Goal: Information Seeking & Learning: Check status

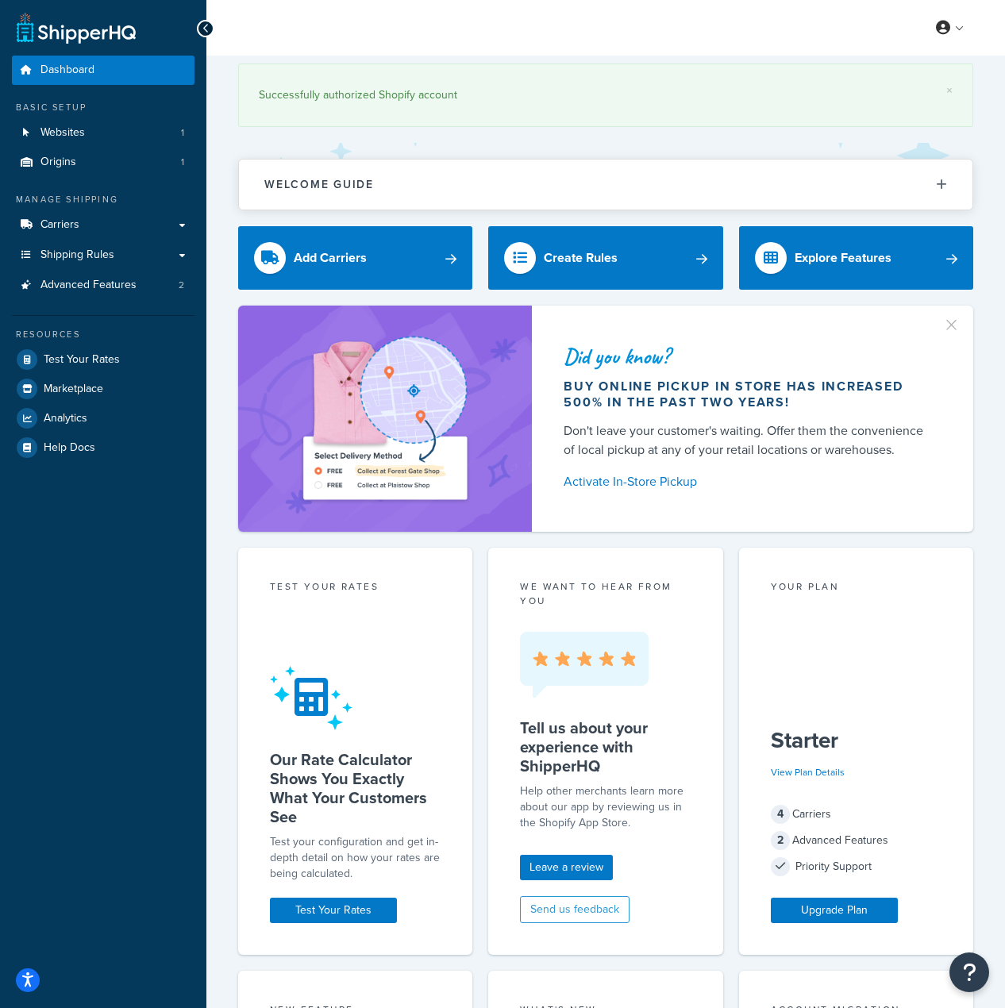
click at [568, 159] on div "Welcome Guide ShipperHQ: An Overview Carrier Setup Shipping Rules Overview Comm…" at bounding box center [605, 185] width 735 height 52
click at [74, 413] on span "Analytics" at bounding box center [66, 418] width 44 height 13
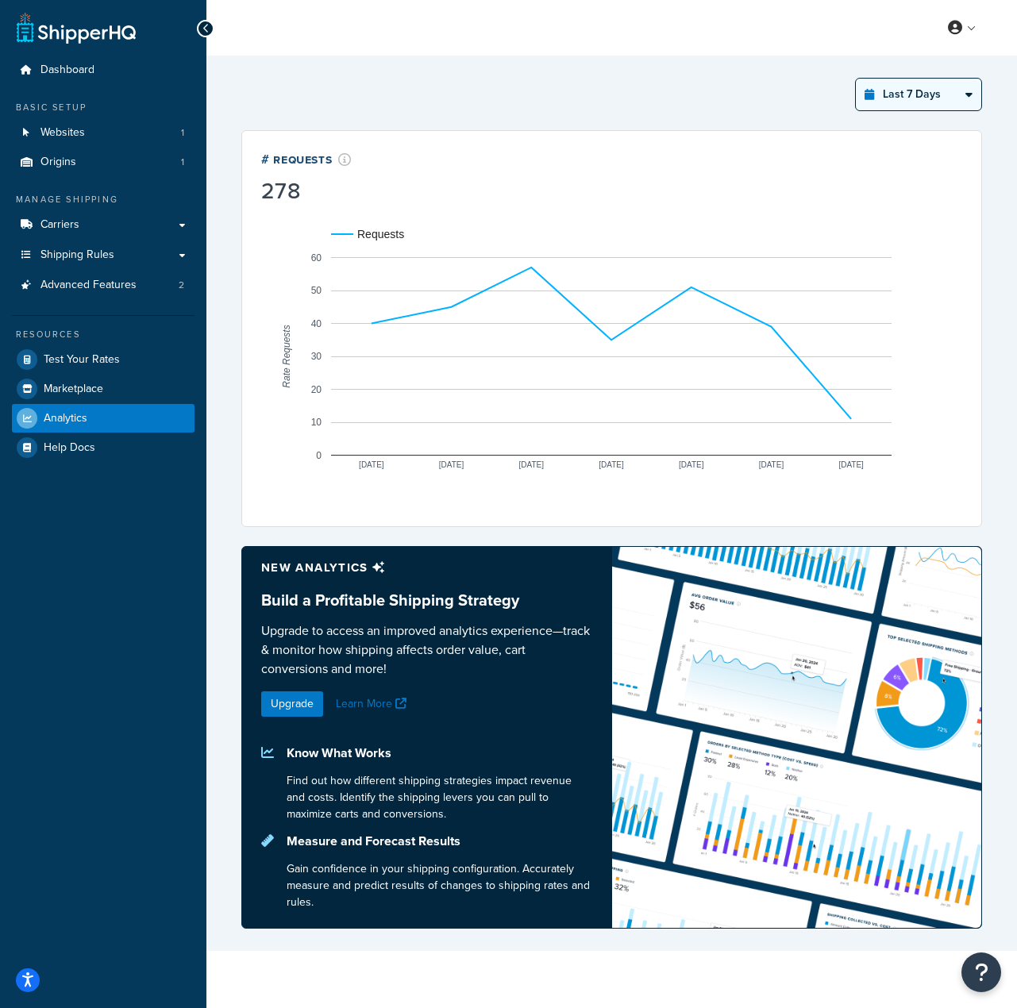
click at [905, 96] on select "Last 24 Hours Last 7 Days Last 30 Days Last 3 Months Last 6 Months Last 12 Mont…" at bounding box center [918, 95] width 125 height 32
select select "last_30_days"
click at [856, 79] on select "Last 24 Hours Last 7 Days Last 30 Days Last 3 Months Last 6 Months Last 12 Mont…" at bounding box center [918, 95] width 125 height 32
